Goal: Information Seeking & Learning: Learn about a topic

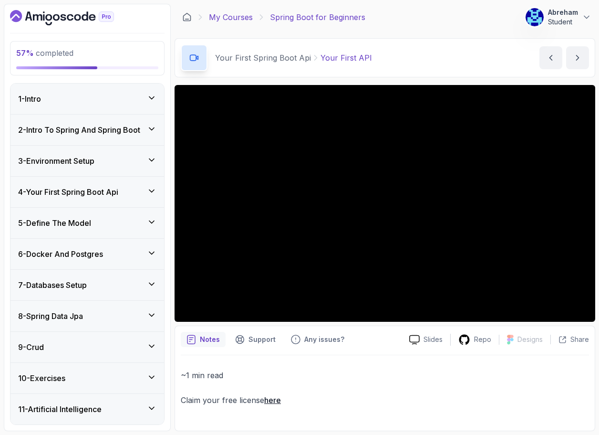
click at [239, 20] on link "My Courses" at bounding box center [231, 16] width 44 height 11
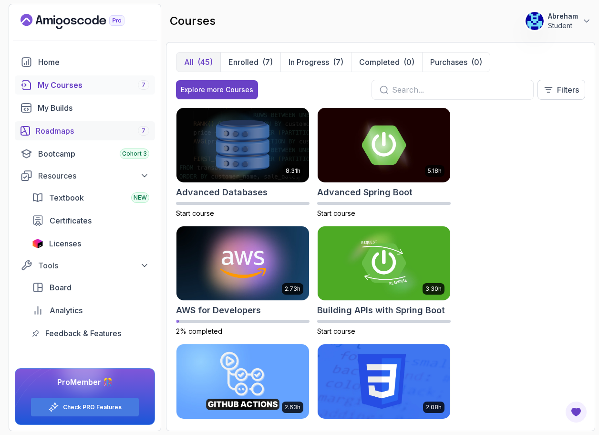
click at [54, 131] on div "Roadmaps 7" at bounding box center [93, 130] width 114 height 11
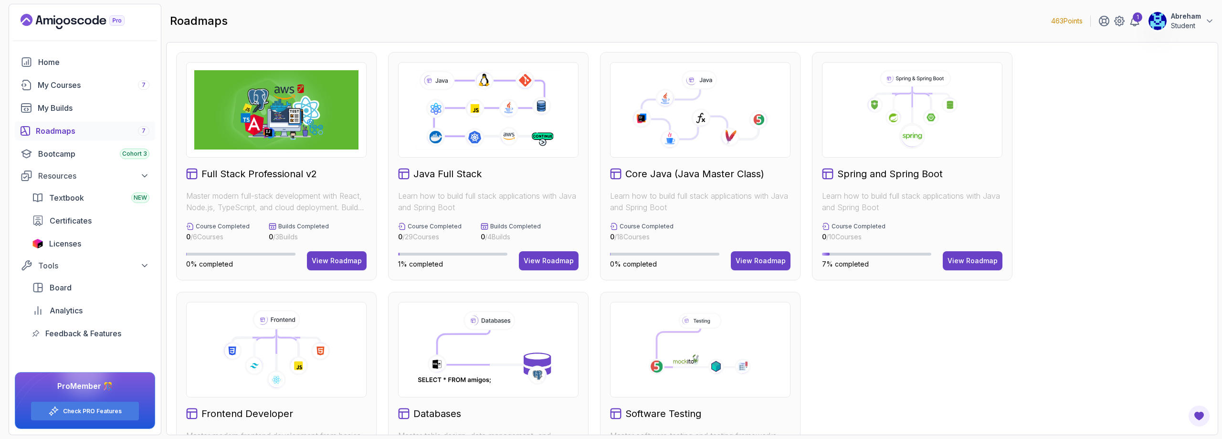
click at [278, 129] on img at bounding box center [276, 109] width 164 height 79
click at [287, 184] on div "Full Stack Professional v2 Master modern full-stack development with React, Nod…" at bounding box center [276, 166] width 200 height 228
click at [341, 259] on div "View Roadmap" at bounding box center [337, 261] width 50 height 10
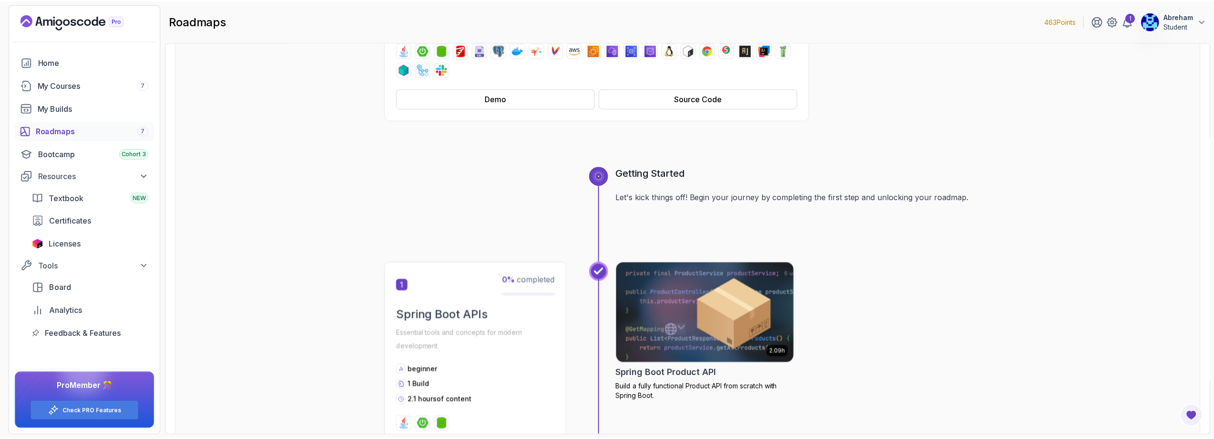
scroll to position [286, 0]
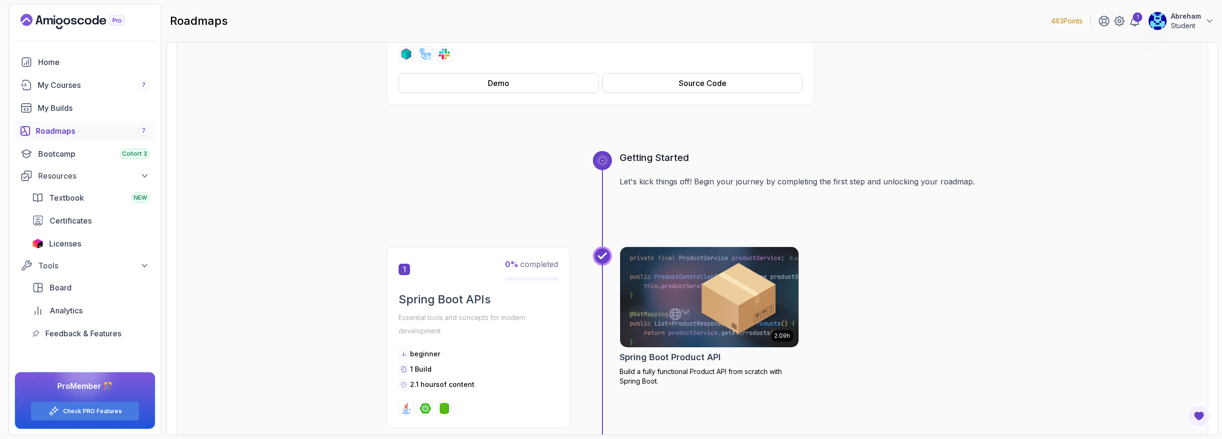
click at [599, 301] on img at bounding box center [710, 296] width 188 height 105
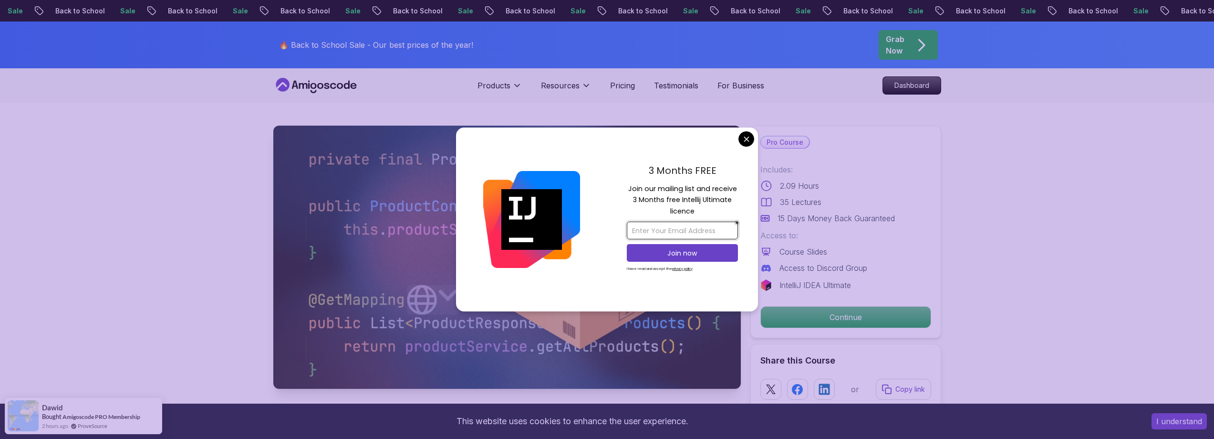
click at [599, 227] on input "email" at bounding box center [682, 230] width 111 height 18
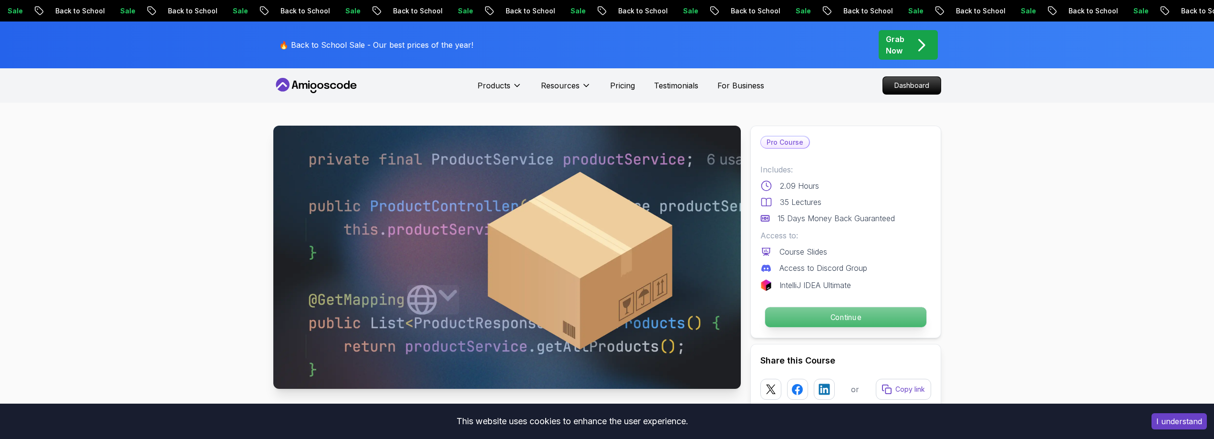
click at [599, 315] on p "Continue" at bounding box center [845, 317] width 161 height 20
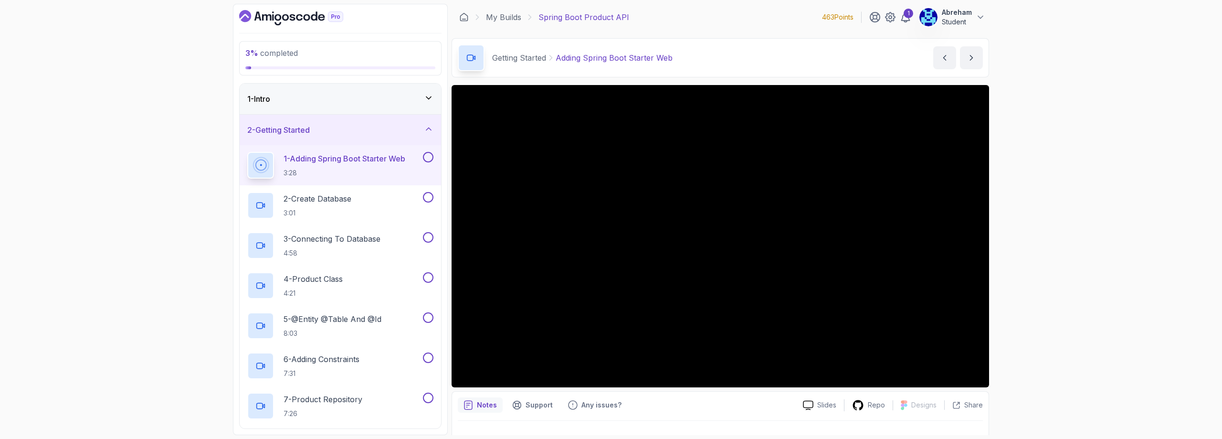
click at [307, 133] on h3 "2 - Getting Started" at bounding box center [278, 129] width 63 height 11
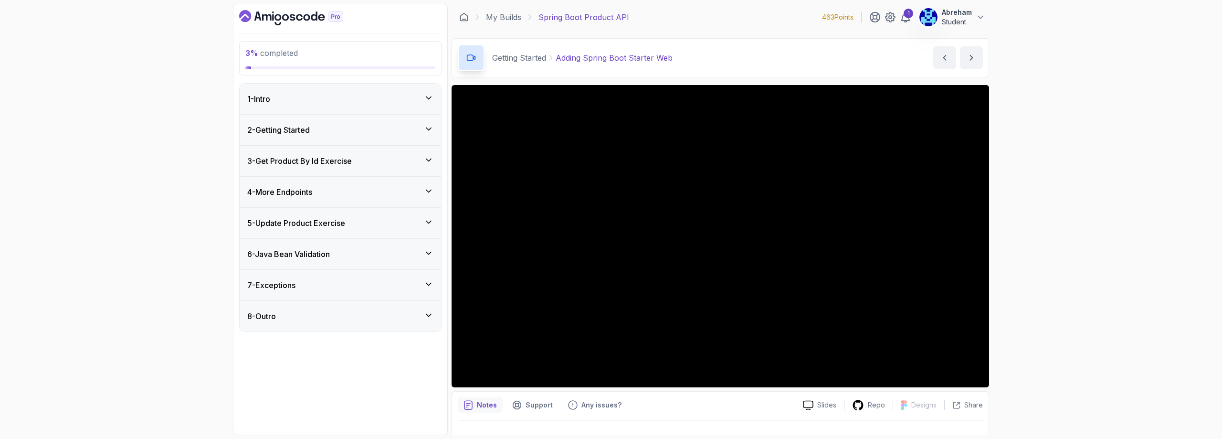
click at [307, 133] on h3 "2 - Getting Started" at bounding box center [278, 129] width 63 height 11
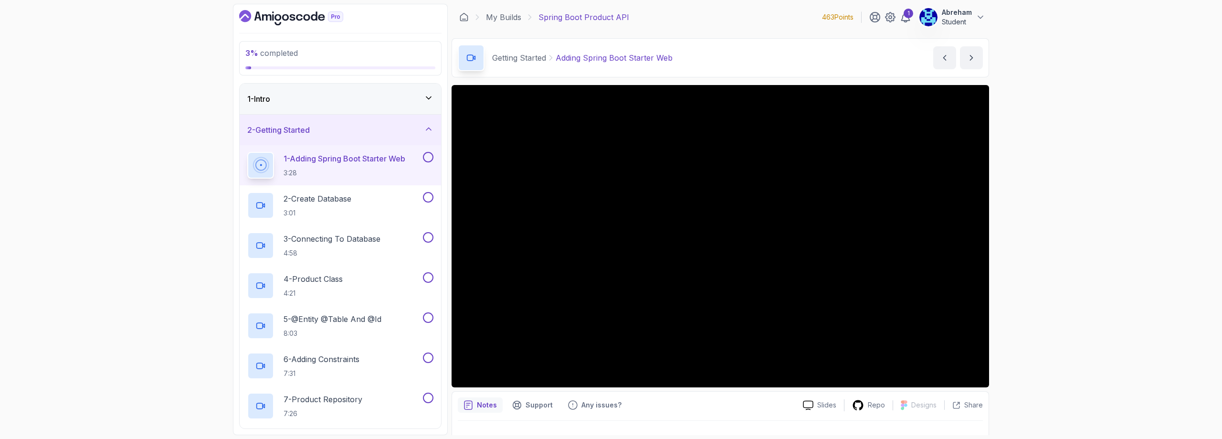
click at [279, 99] on div "1 - Intro" at bounding box center [340, 98] width 186 height 11
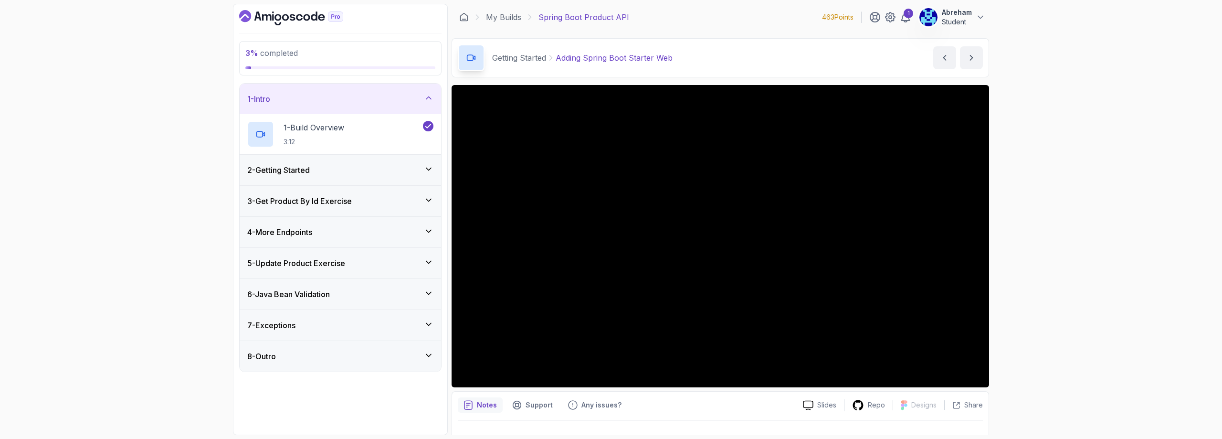
click at [300, 171] on h3 "2 - Getting Started" at bounding box center [278, 169] width 63 height 11
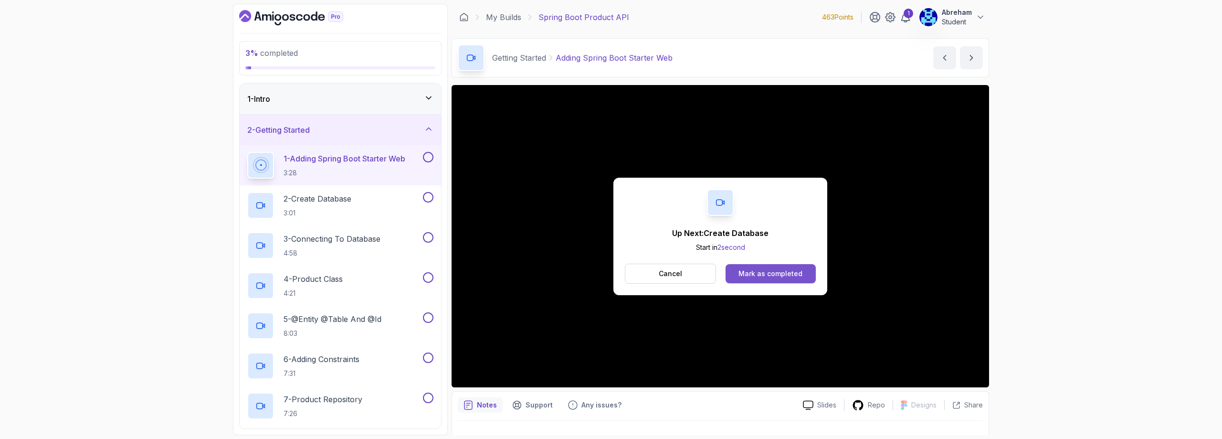
click at [599, 273] on div "Mark as completed" at bounding box center [770, 274] width 64 height 10
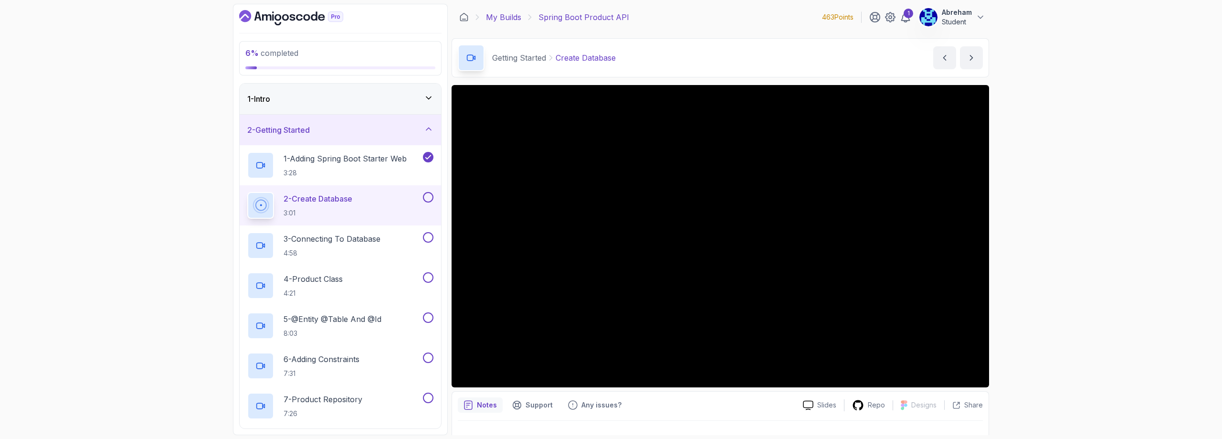
click at [498, 16] on link "My Builds" at bounding box center [503, 16] width 35 height 11
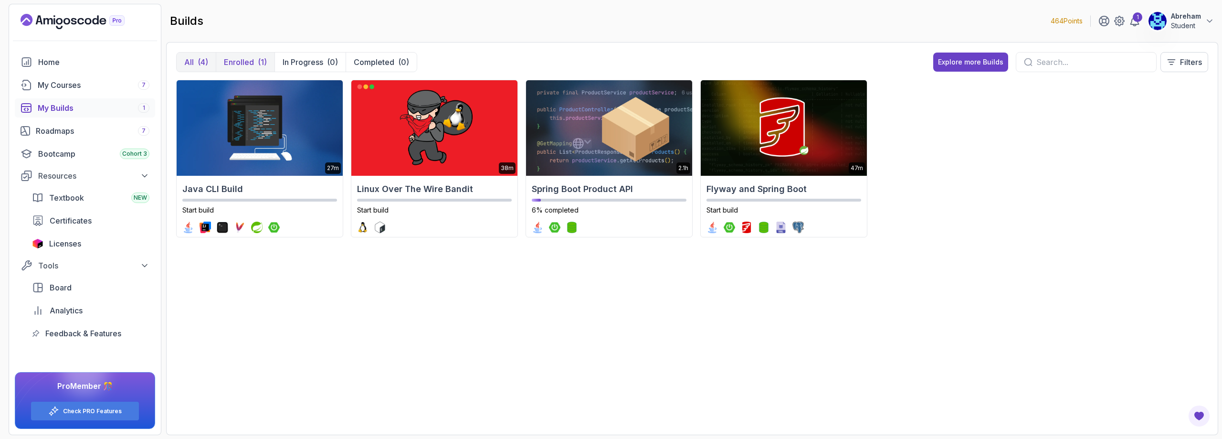
click at [246, 59] on p "Enrolled" at bounding box center [239, 61] width 30 height 11
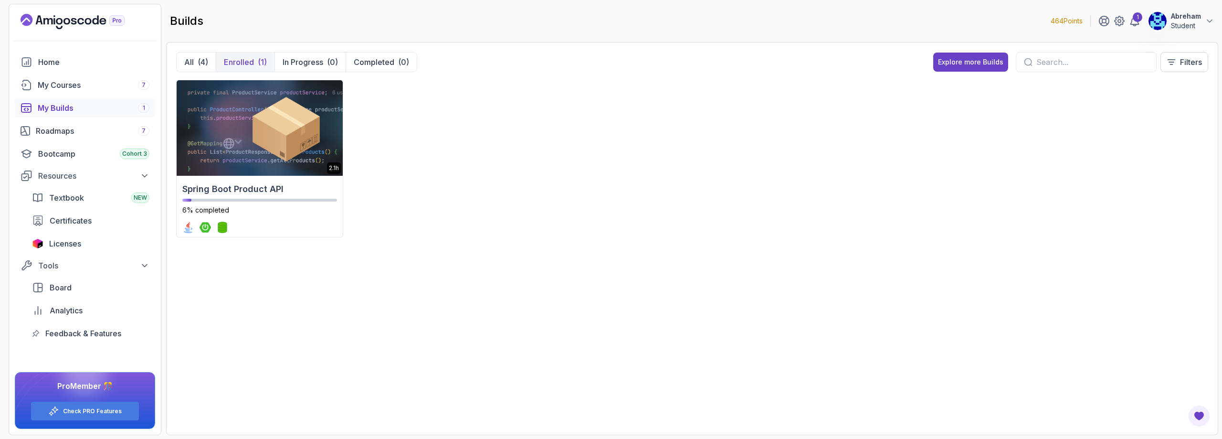
click at [65, 107] on div "My Builds 1" at bounding box center [94, 107] width 112 height 11
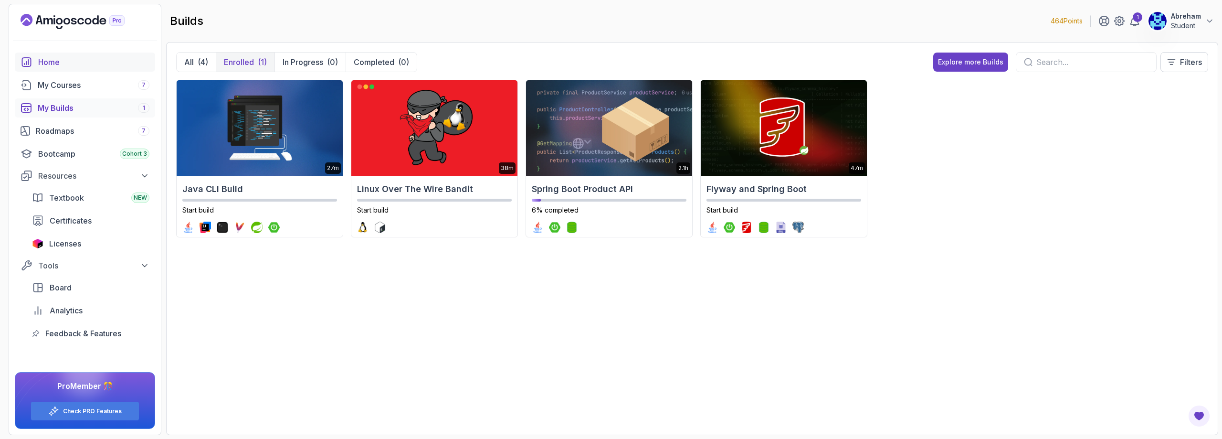
click at [54, 59] on div "Home" at bounding box center [93, 61] width 111 height 11
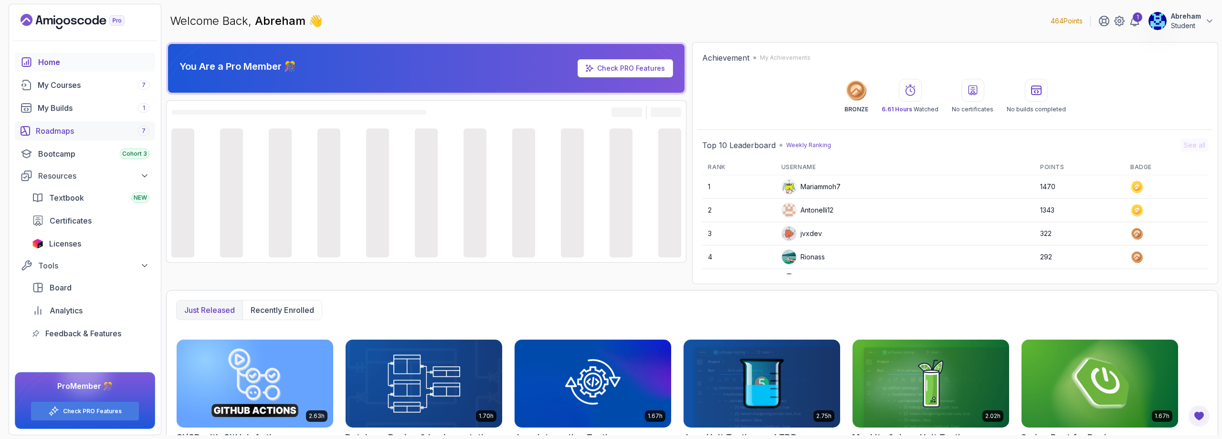
click at [68, 131] on div "Roadmaps 7" at bounding box center [93, 130] width 114 height 11
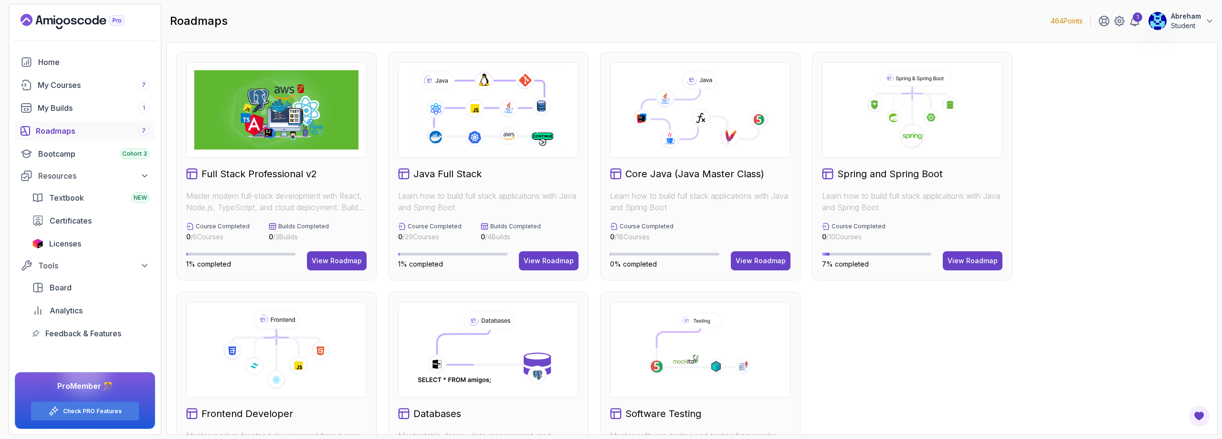
click at [279, 130] on img at bounding box center [276, 109] width 164 height 79
click at [340, 260] on div "View Roadmap" at bounding box center [337, 261] width 50 height 10
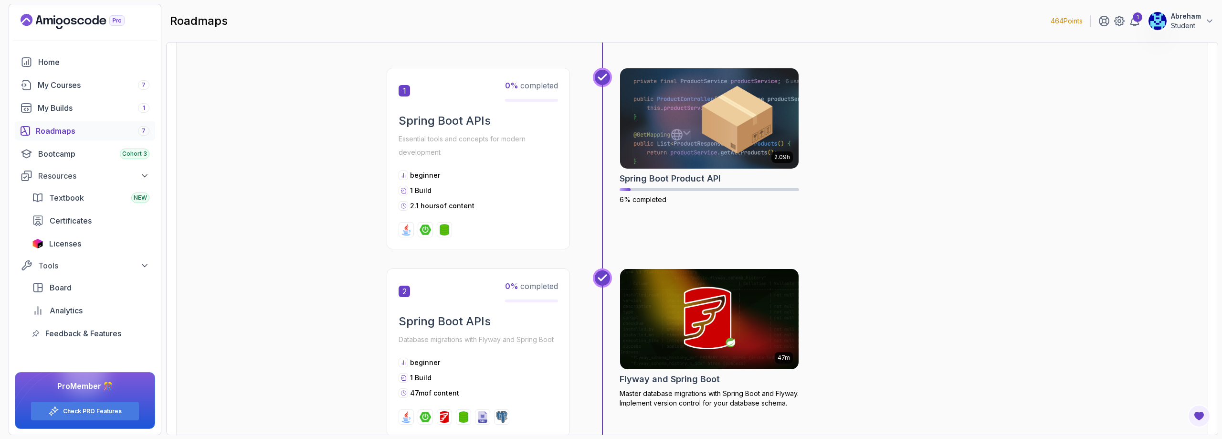
scroll to position [429, 0]
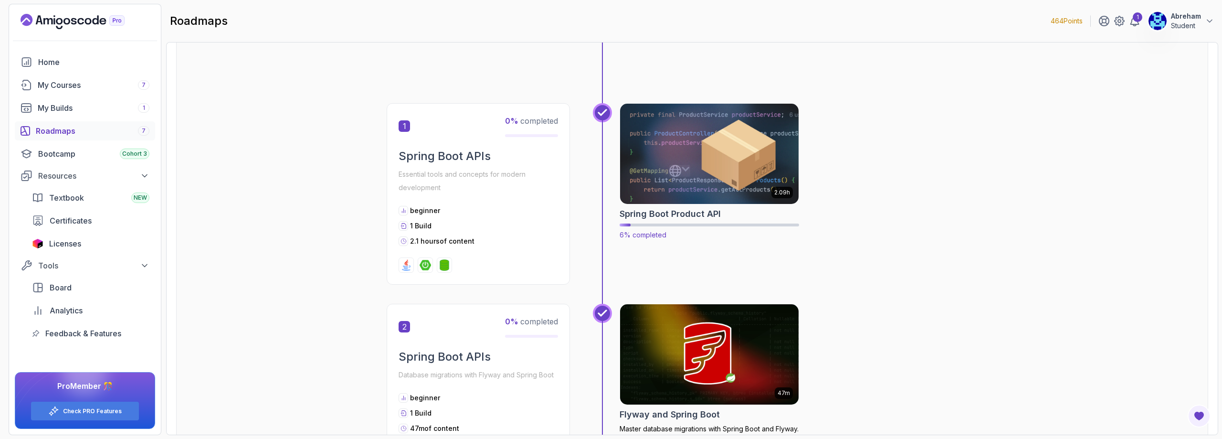
click at [599, 159] on img at bounding box center [710, 153] width 188 height 105
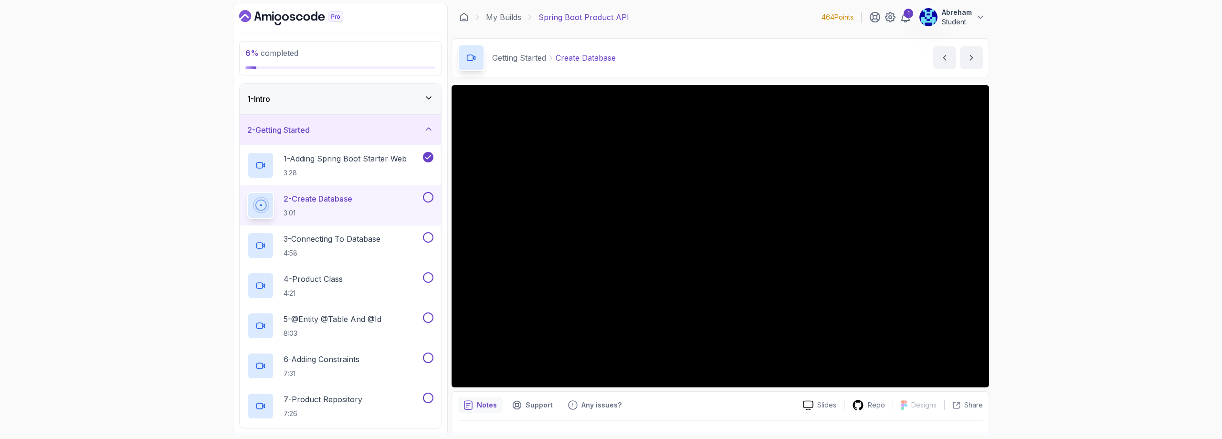
click at [334, 102] on div "1 - Intro" at bounding box center [340, 98] width 186 height 11
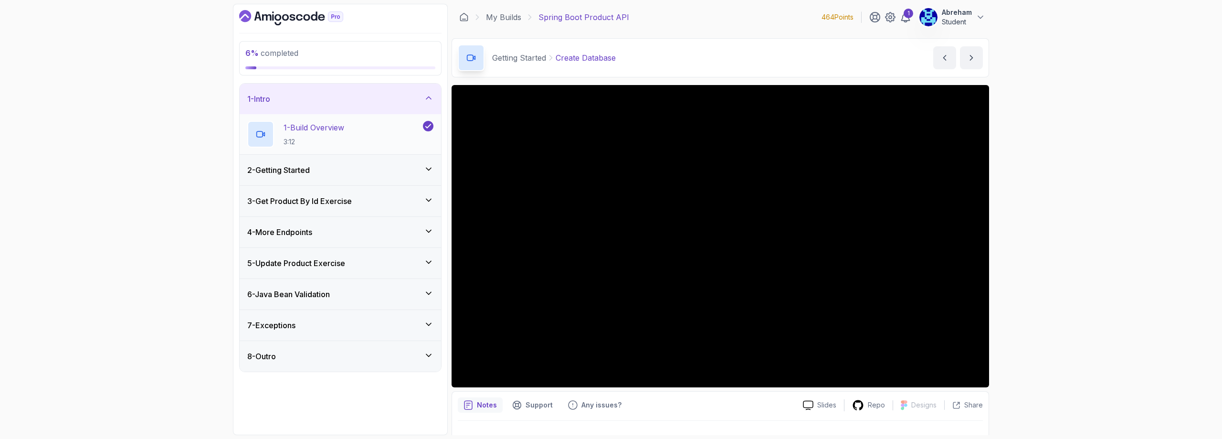
click at [335, 127] on p "1 - Build Overview" at bounding box center [313, 127] width 61 height 11
click at [289, 164] on h3 "2 - Getting Started" at bounding box center [278, 169] width 63 height 11
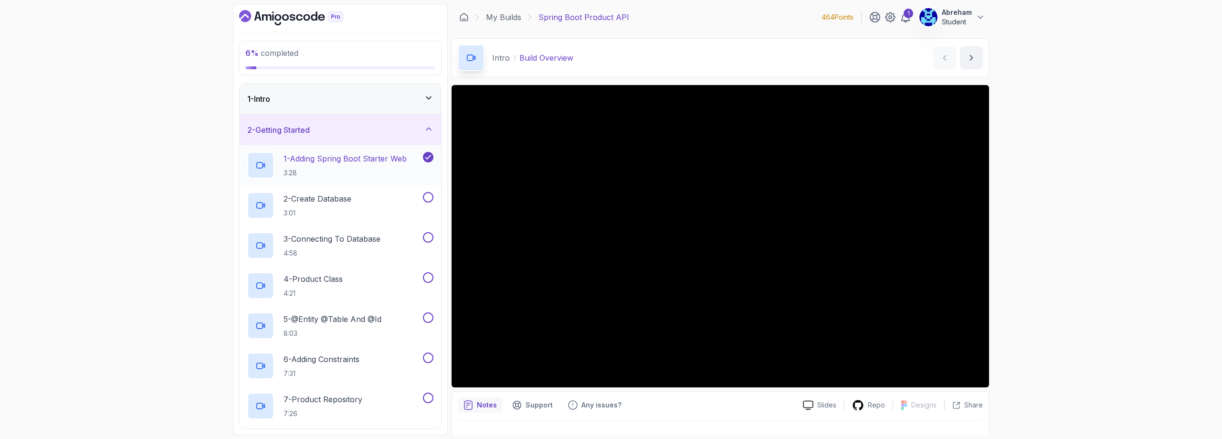
click at [332, 163] on p "1 - Adding Spring Boot Starter Web" at bounding box center [344, 158] width 123 height 11
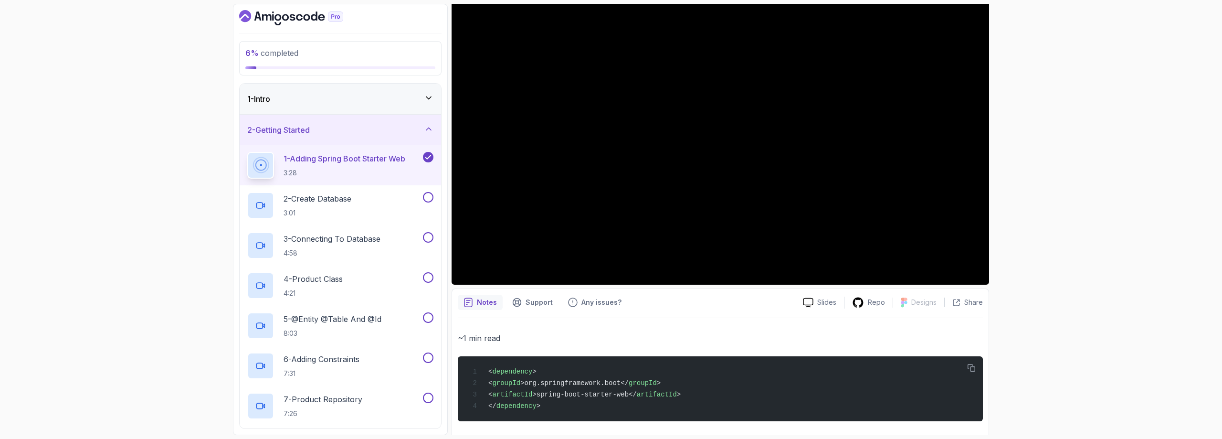
scroll to position [110, 0]
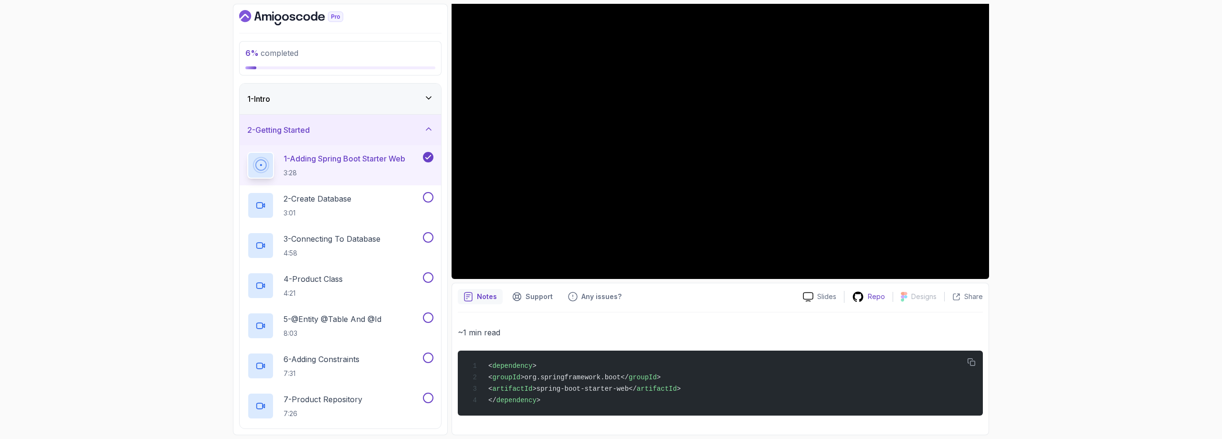
click at [599, 294] on p "Repo" at bounding box center [876, 297] width 17 height 10
click at [540, 294] on p "Support" at bounding box center [538, 297] width 27 height 10
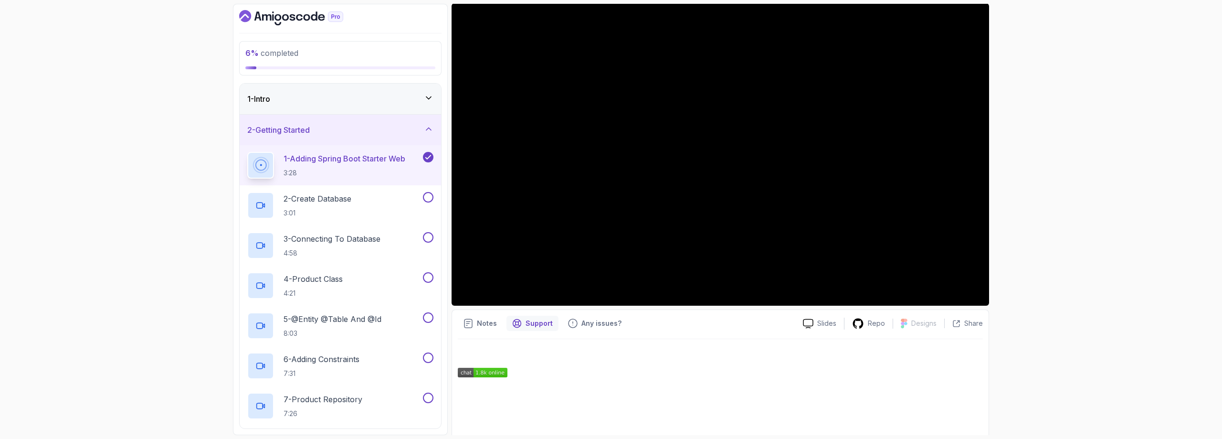
scroll to position [0, 0]
